Goal: Information Seeking & Learning: Learn about a topic

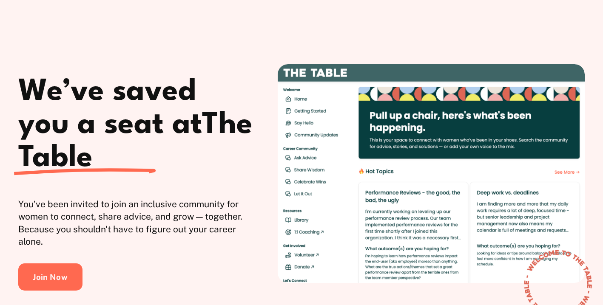
scroll to position [48, 0]
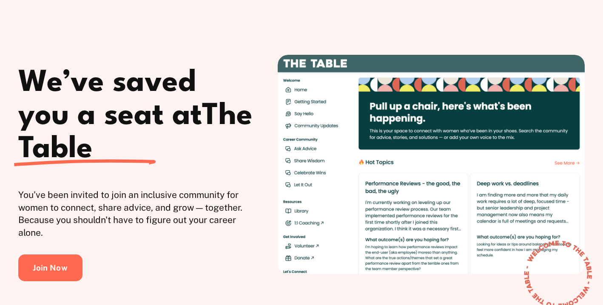
drag, startPoint x: 97, startPoint y: 269, endPoint x: 29, endPoint y: 77, distance: 203.8
click at [29, 77] on div "We’ve saved you a seat at The Table You’ve been invited to join an inclusive co…" at bounding box center [301, 170] width 603 height 304
copy div "We’ve saved you a seat at The Table You’ve been invited to join an inclusive co…"
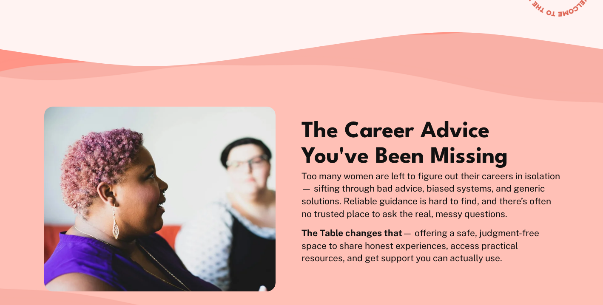
scroll to position [381, 0]
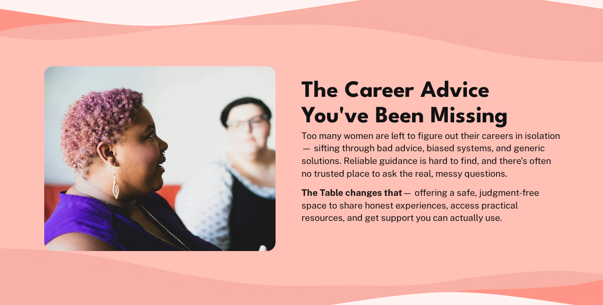
drag, startPoint x: 304, startPoint y: 87, endPoint x: 538, endPoint y: 220, distance: 268.8
click at [538, 220] on div "The Career Advice You've Been Missing Too many women are left to figure out the…" at bounding box center [301, 158] width 603 height 185
copy div "The Career Advice You've Been Missing Too many women are left to figure out the…"
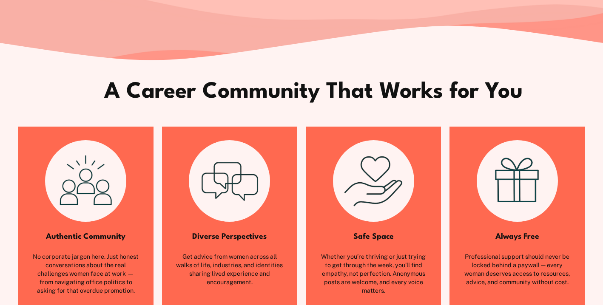
scroll to position [714, 0]
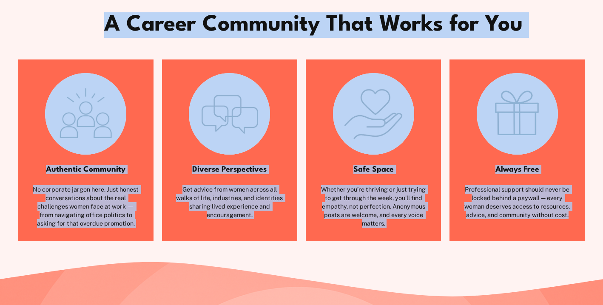
drag, startPoint x: 103, startPoint y: 28, endPoint x: 570, endPoint y: 213, distance: 501.9
copy article "A Career Community That Works for You Authentic Community No corporate jargon h…"
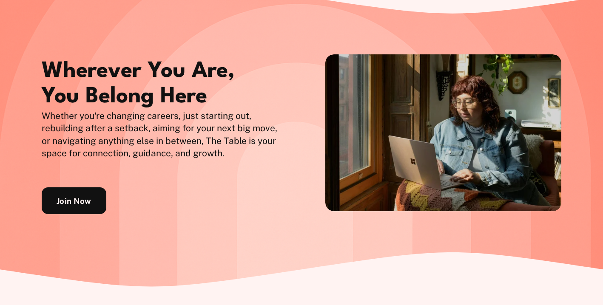
scroll to position [1007, 0]
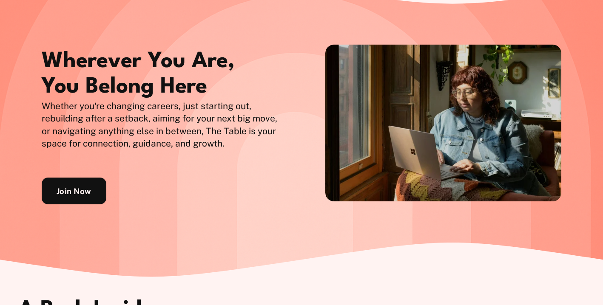
drag, startPoint x: 45, startPoint y: 58, endPoint x: 100, endPoint y: 190, distance: 143.4
click at [100, 190] on div "Wherever You Are, You Belong Here Whether you're changing careers, just startin…" at bounding box center [301, 122] width 603 height 197
copy div "Wherever You Are, You Belong Here Whether you're changing careers, just startin…"
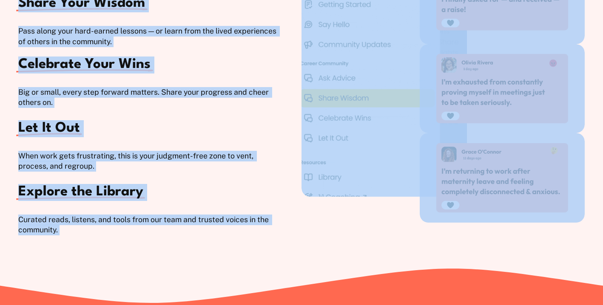
scroll to position [1458, 0]
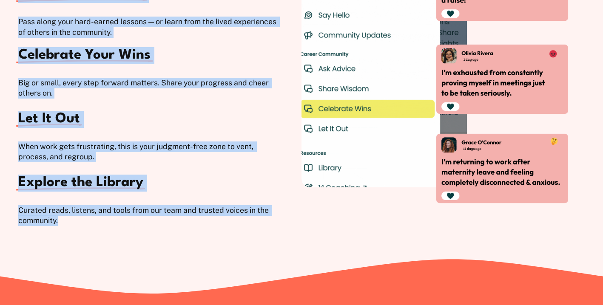
drag, startPoint x: 22, startPoint y: 19, endPoint x: 115, endPoint y: 230, distance: 230.3
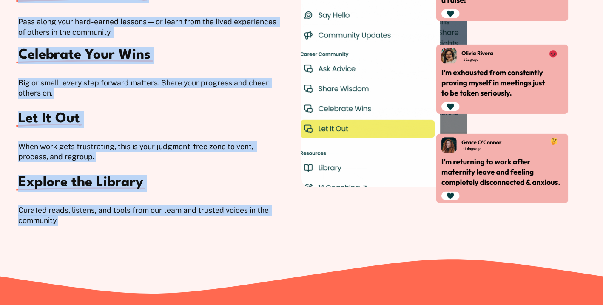
click at [115, 230] on div "A Peek Inside the Community Ask for Advice Get help with tough decisions, trick…" at bounding box center [301, 42] width 603 height 391
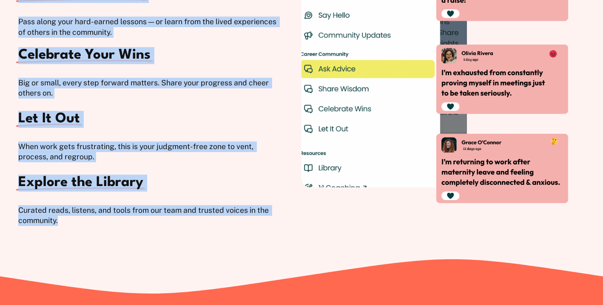
copy div "A Peek Inside the Community Ask for Advice Get help with tough decisions, trick…"
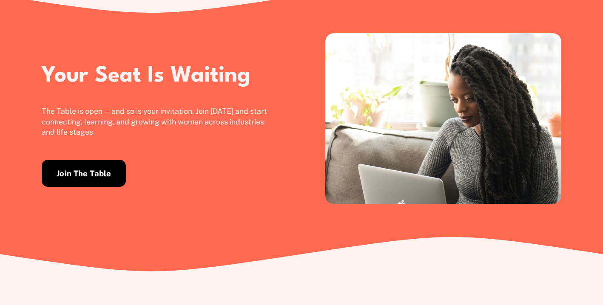
scroll to position [1758, 0]
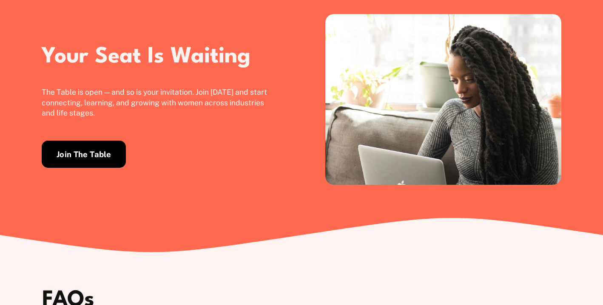
drag, startPoint x: 43, startPoint y: 56, endPoint x: 130, endPoint y: 173, distance: 145.4
click at [130, 173] on div "Your Seat Is Waiting The Table is open — and so is your invitation. Join today …" at bounding box center [301, 105] width 603 height 183
copy div "Your Seat Is Waiting The Table is open — and so is your invitation. Join today …"
